Goal: Find contact information: Find contact information

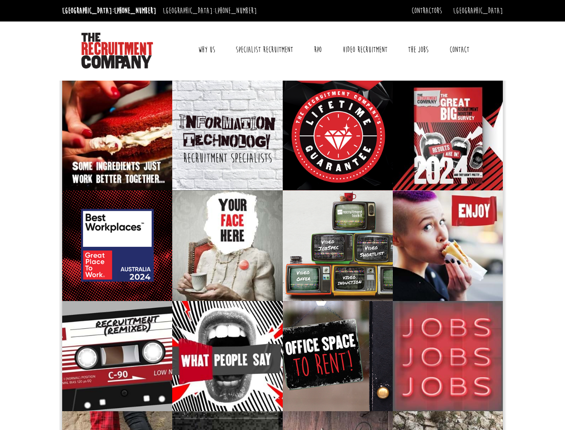
click at [207, 50] on link "Why Us" at bounding box center [207, 49] width 30 height 22
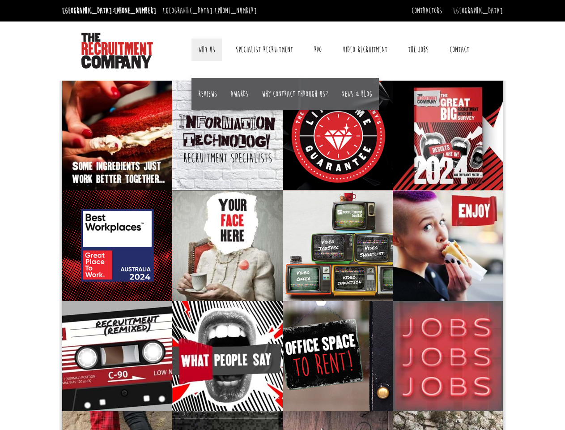
click at [459, 50] on link "Contact" at bounding box center [459, 49] width 33 height 22
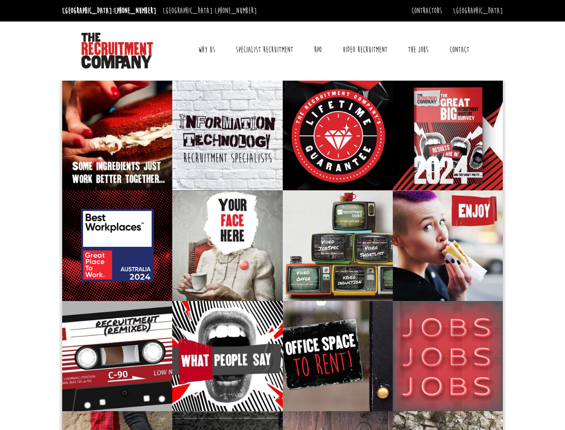
click at [207, 50] on link "Why Us" at bounding box center [207, 49] width 30 height 22
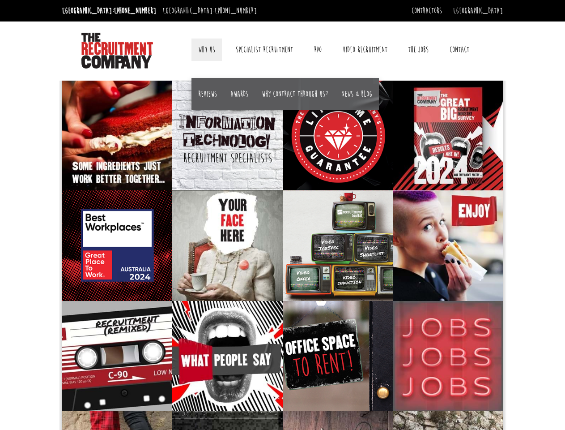
click at [459, 50] on link "Contact" at bounding box center [459, 49] width 33 height 22
